Goal: Task Accomplishment & Management: Use online tool/utility

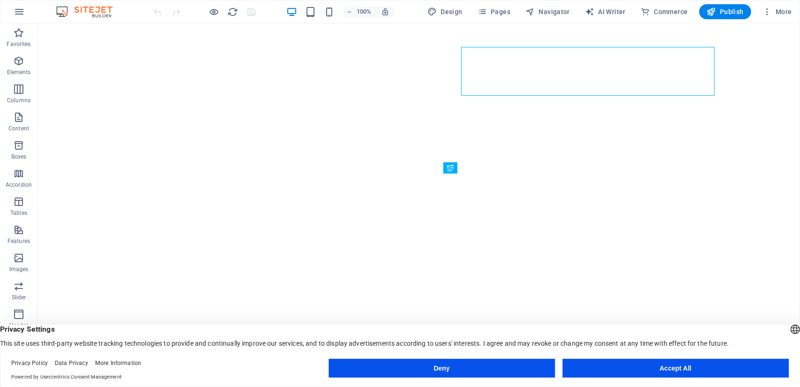
scroll to position [220, 0]
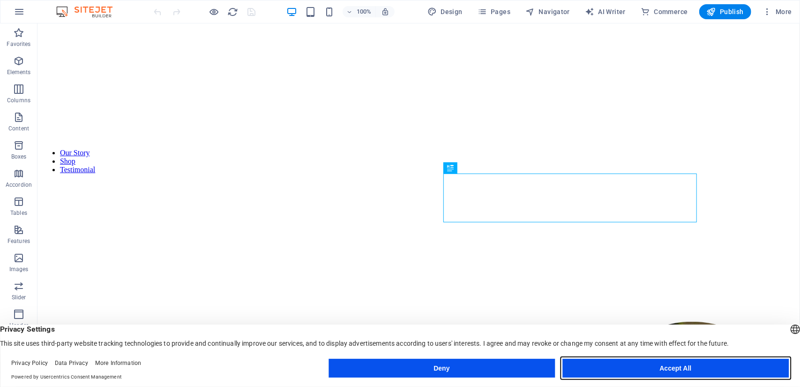
click at [613, 365] on button "Accept All" at bounding box center [675, 367] width 226 height 19
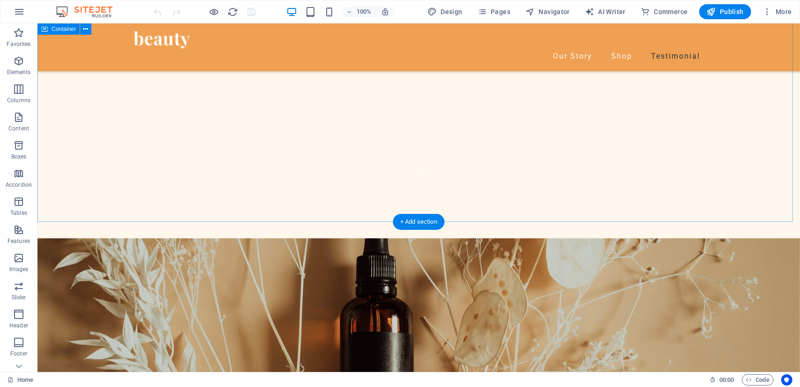
scroll to position [2443, 0]
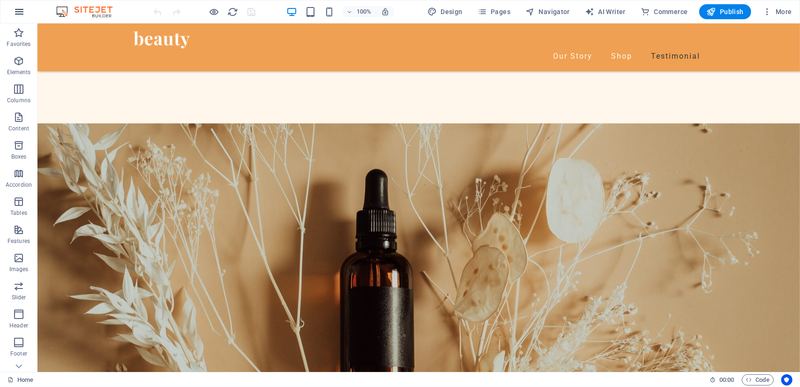
click at [23, 10] on icon "button" at bounding box center [19, 11] width 11 height 11
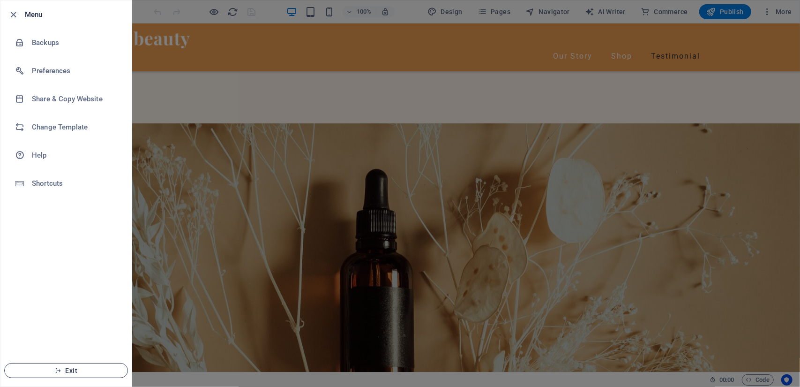
click at [78, 365] on button "Exit" at bounding box center [66, 370] width 124 height 15
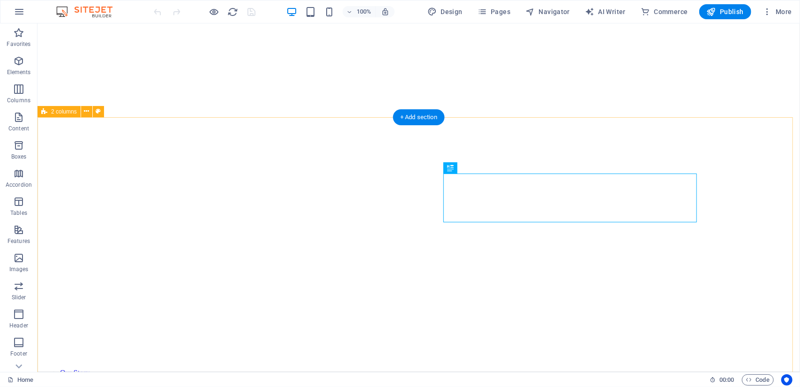
scroll to position [220, 0]
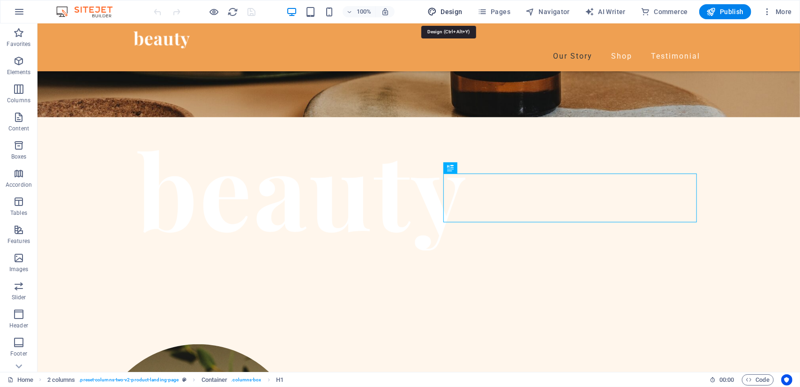
click at [454, 7] on span "Design" at bounding box center [444, 11] width 35 height 9
select select "px"
select select "400"
select select "px"
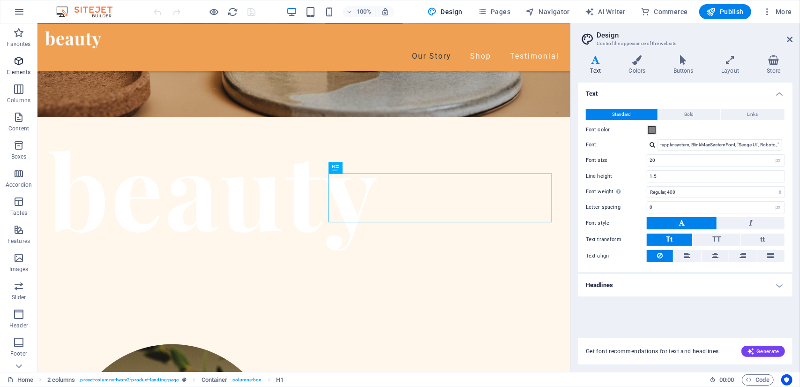
drag, startPoint x: 16, startPoint y: 94, endPoint x: 12, endPoint y: 66, distance: 28.9
click at [15, 94] on icon "button" at bounding box center [18, 88] width 11 height 11
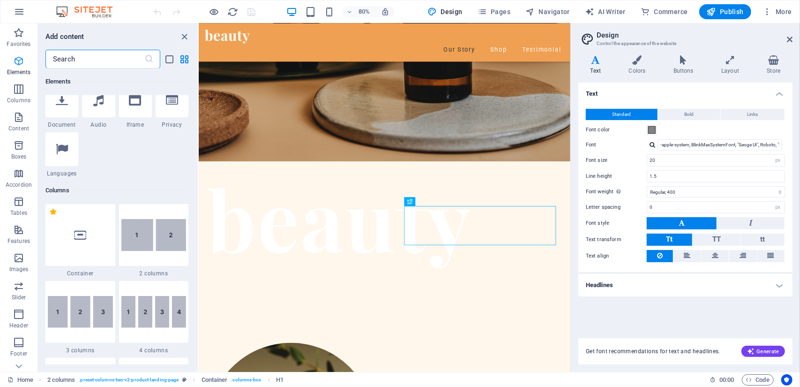
scroll to position [421, 0]
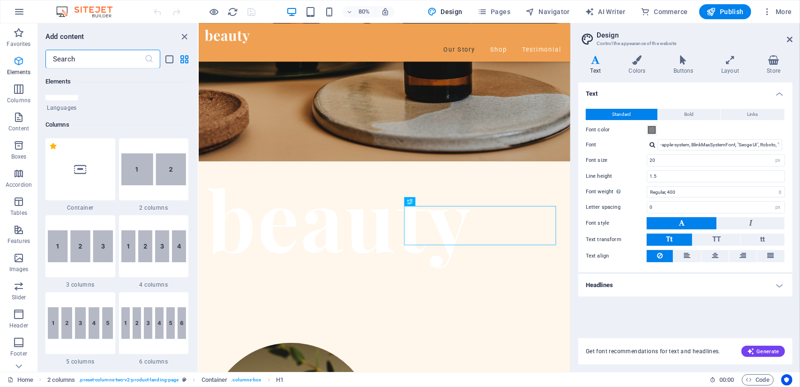
click at [17, 60] on icon "button" at bounding box center [18, 60] width 11 height 11
click at [22, 33] on icon "button" at bounding box center [18, 32] width 11 height 11
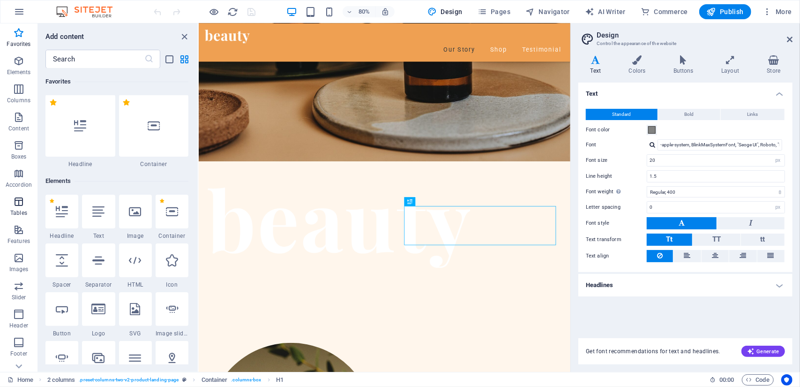
scroll to position [0, 0]
drag, startPoint x: 24, startPoint y: 163, endPoint x: 21, endPoint y: 170, distance: 8.2
click at [21, 169] on div "Favorites Elements Columns Content Boxes Accordion Tables Features Images Slide…" at bounding box center [18, 248] width 37 height 450
click at [22, 175] on icon "button" at bounding box center [18, 173] width 11 height 11
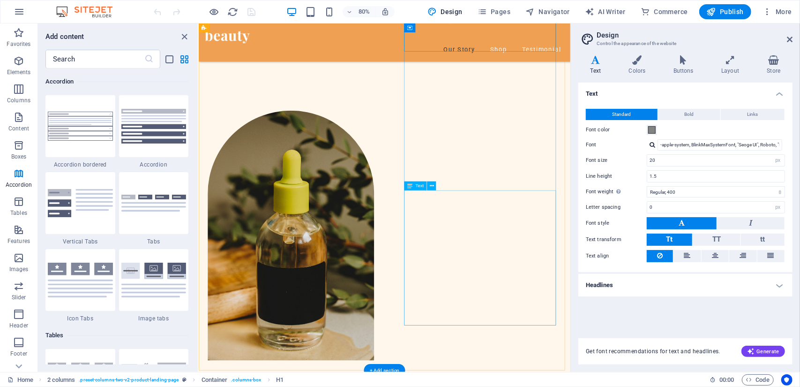
scroll to position [641, 0]
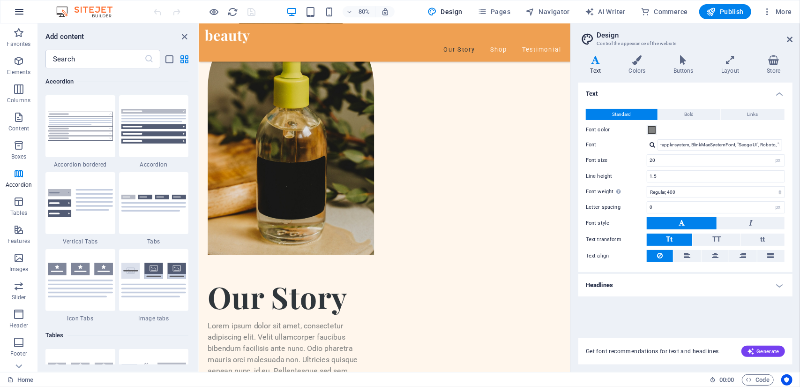
click at [20, 9] on icon "button" at bounding box center [19, 11] width 11 height 11
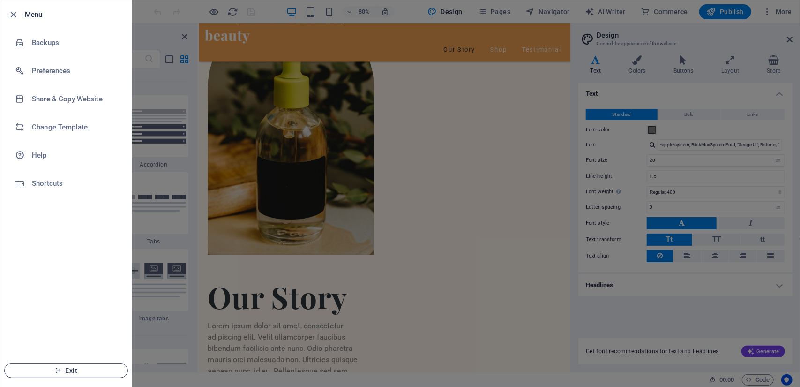
click at [66, 371] on span "Exit" at bounding box center [66, 369] width 108 height 7
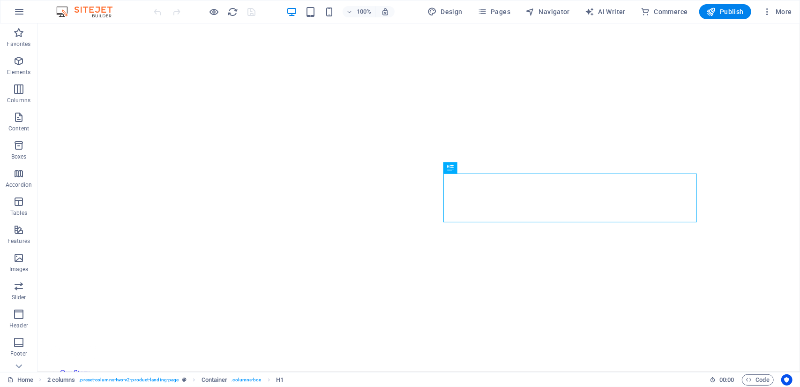
scroll to position [220, 0]
